Goal: Information Seeking & Learning: Learn about a topic

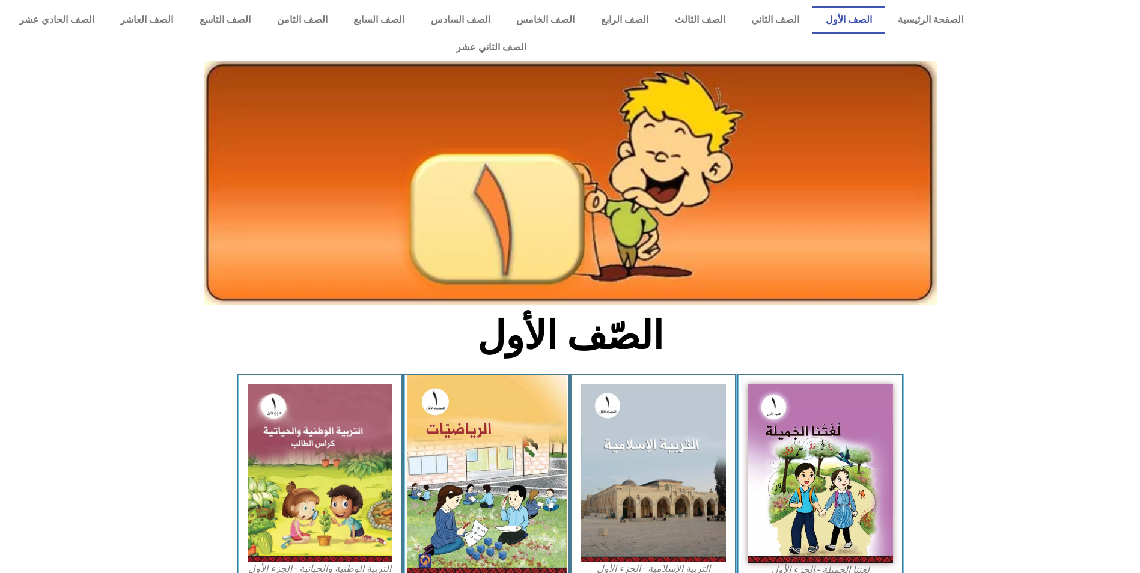
click at [533, 459] on img at bounding box center [487, 476] width 160 height 200
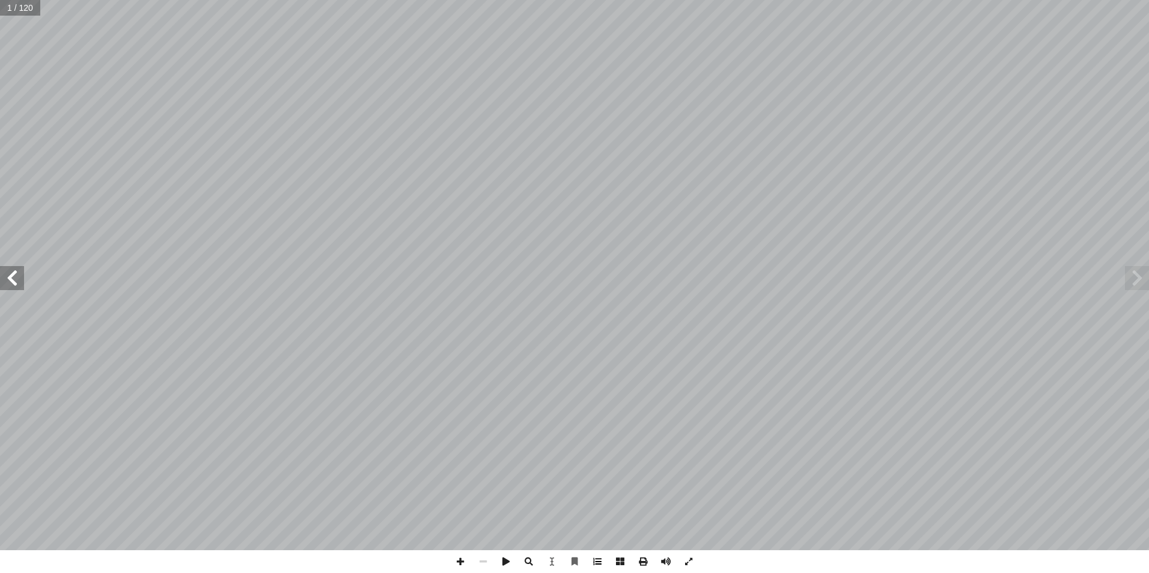
click at [598, 563] on span at bounding box center [597, 561] width 23 height 23
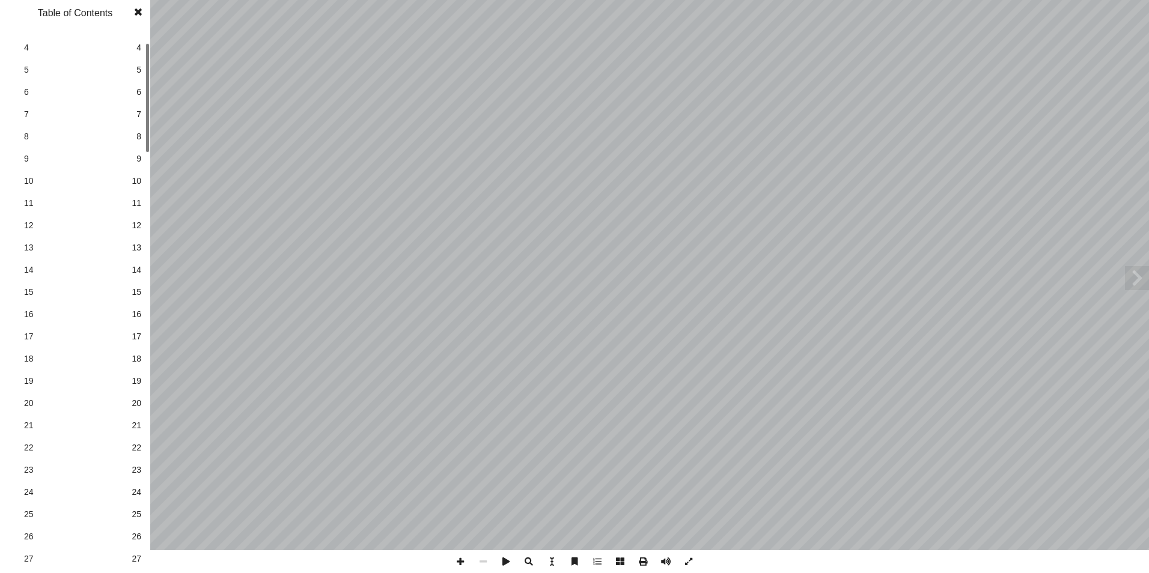
click at [133, 513] on span "25" at bounding box center [137, 514] width 10 height 13
click at [140, 11] on span at bounding box center [138, 12] width 22 height 24
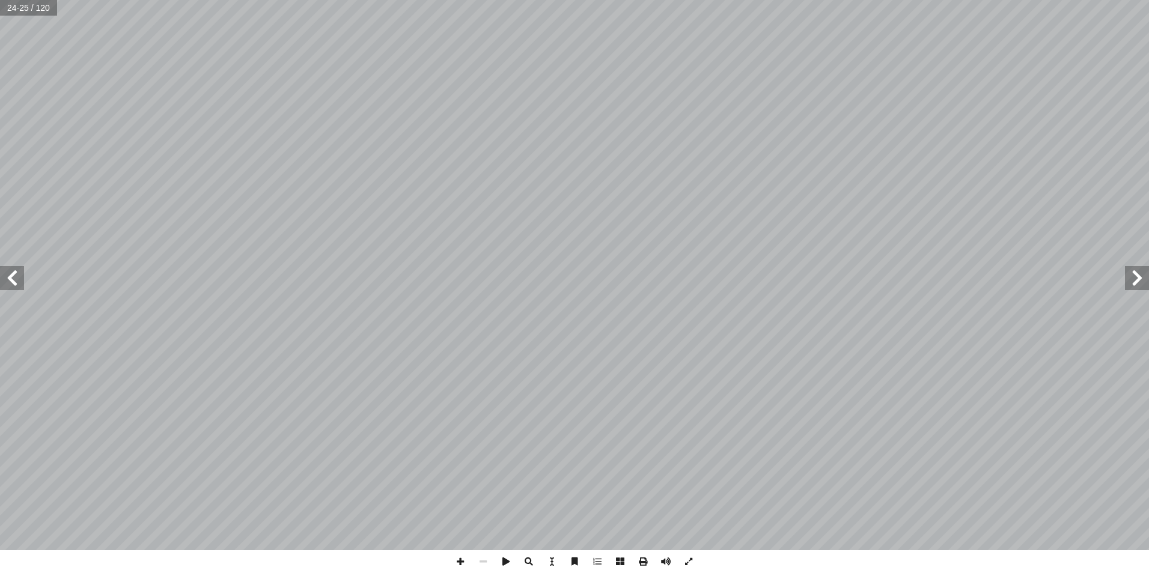
click at [16, 283] on span at bounding box center [12, 278] width 24 height 24
click at [464, 561] on span at bounding box center [460, 561] width 23 height 23
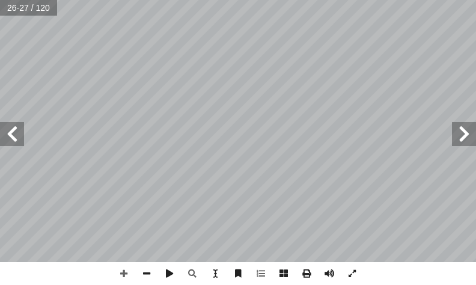
click at [17, 138] on span at bounding box center [12, 134] width 24 height 24
click at [19, 135] on span at bounding box center [12, 134] width 24 height 24
click at [121, 271] on span at bounding box center [123, 273] width 23 height 23
